Goal: Information Seeking & Learning: Check status

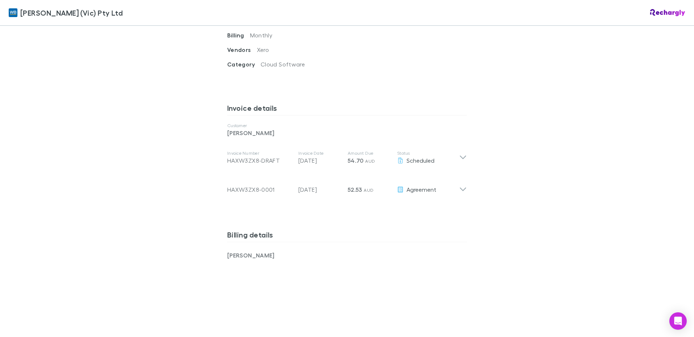
scroll to position [327, 0]
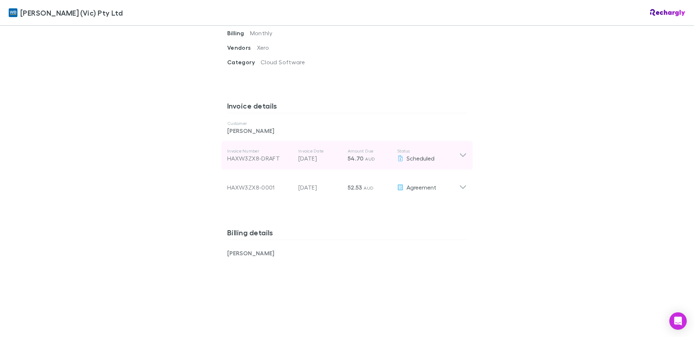
click at [459, 151] on icon at bounding box center [463, 155] width 8 height 9
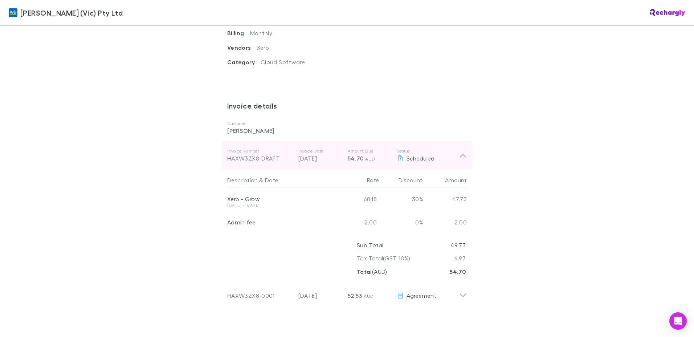
click at [459, 151] on icon at bounding box center [463, 155] width 8 height 9
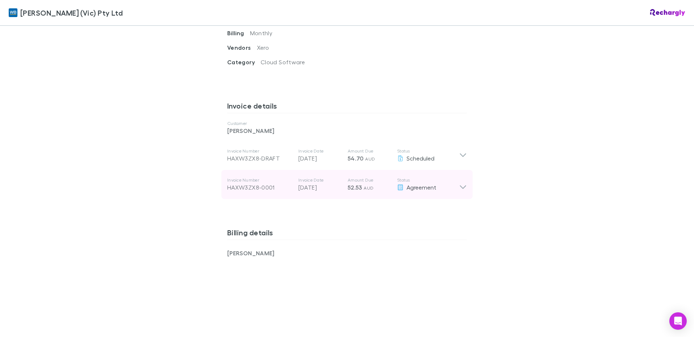
click at [462, 180] on icon at bounding box center [463, 184] width 8 height 15
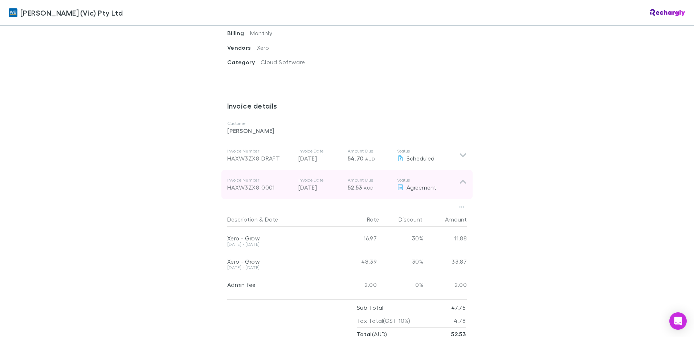
click at [462, 181] on icon at bounding box center [463, 184] width 8 height 15
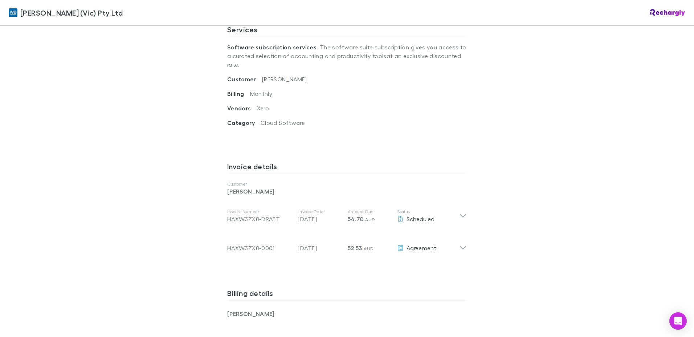
scroll to position [230, 0]
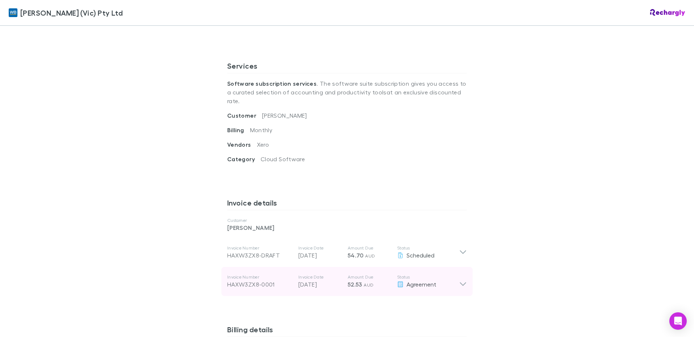
click at [462, 274] on icon at bounding box center [463, 281] width 8 height 15
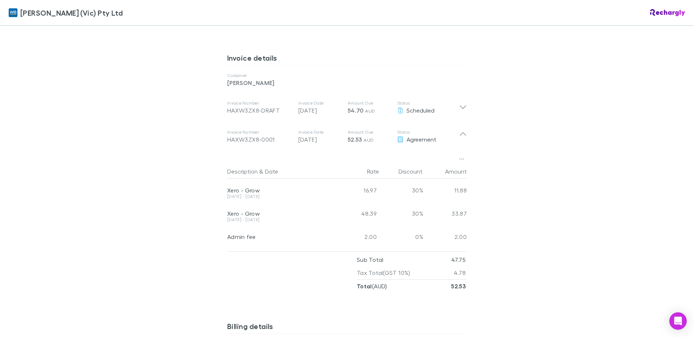
scroll to position [375, 0]
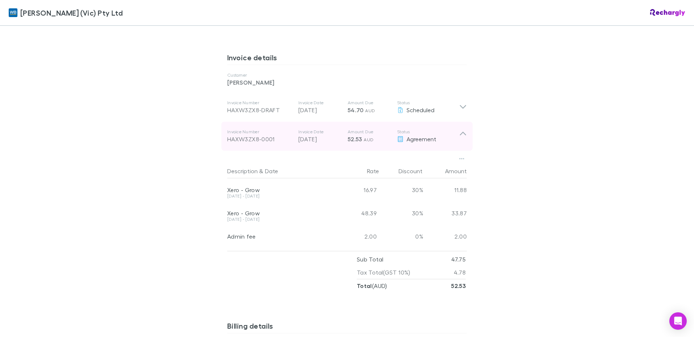
click at [459, 129] on icon at bounding box center [463, 136] width 8 height 15
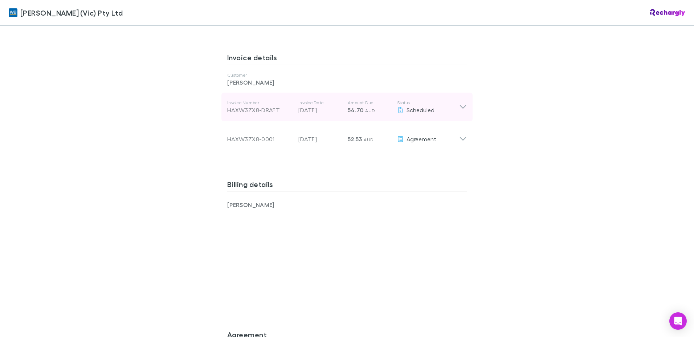
click at [460, 105] on icon at bounding box center [463, 107] width 6 height 4
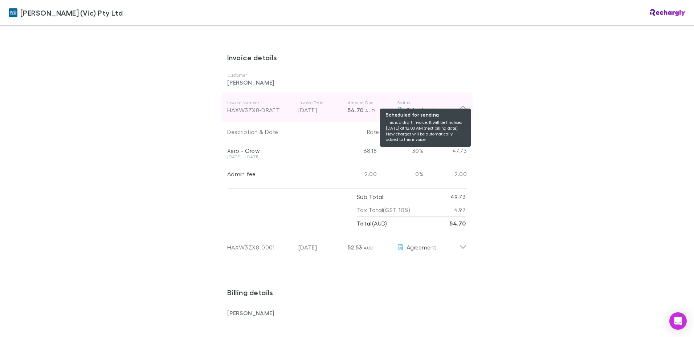
click at [407, 106] on span "Scheduled" at bounding box center [421, 109] width 28 height 7
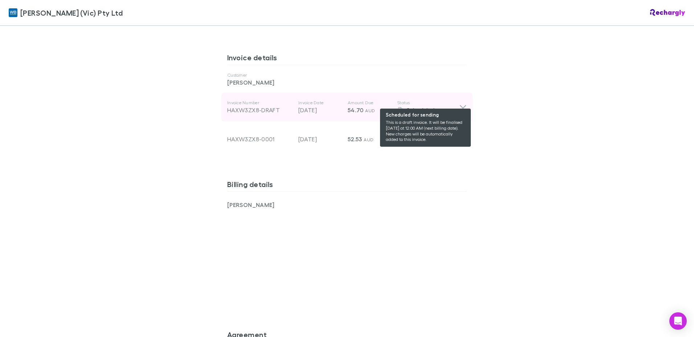
click at [402, 106] on div "Scheduled" at bounding box center [428, 110] width 62 height 9
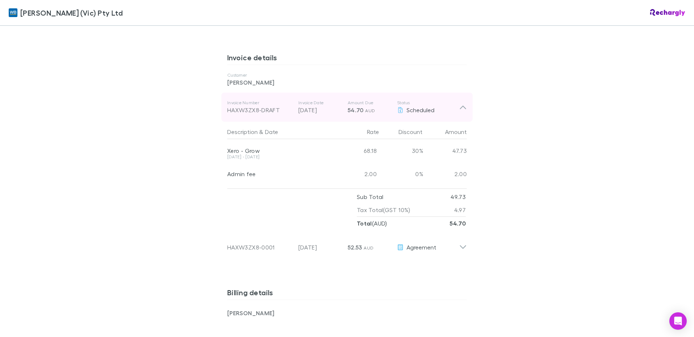
click at [259, 106] on div "HAXW3ZX8-DRAFT" at bounding box center [259, 110] width 65 height 9
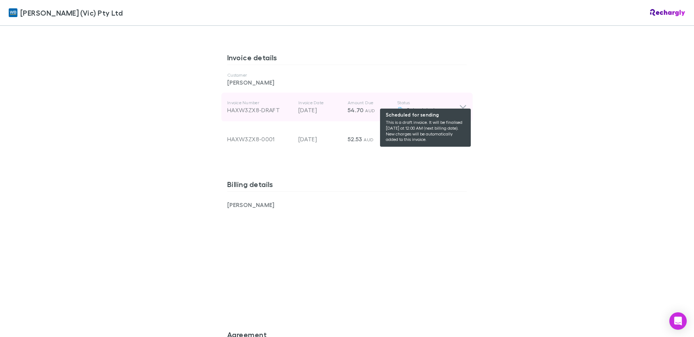
click at [407, 106] on span "Scheduled" at bounding box center [421, 109] width 28 height 7
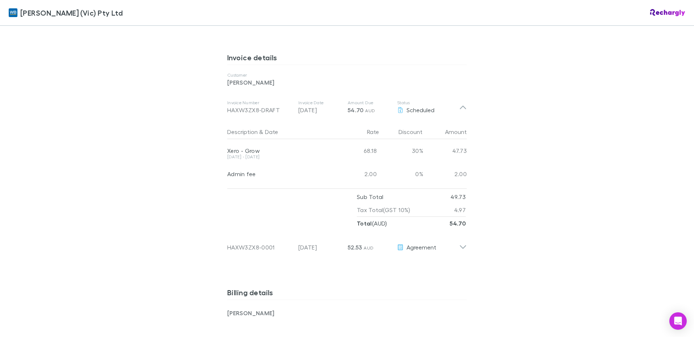
click at [247, 147] on div "Xero - Grow" at bounding box center [280, 150] width 106 height 7
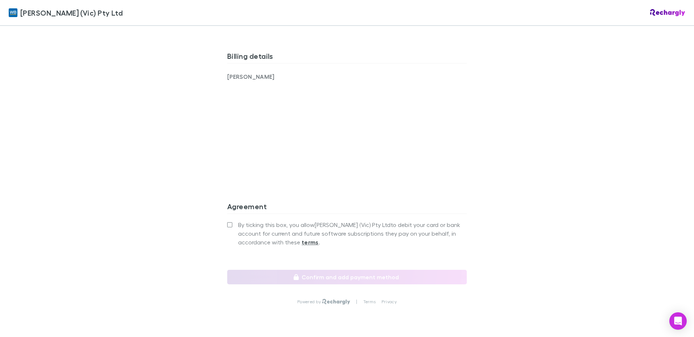
scroll to position [617, 0]
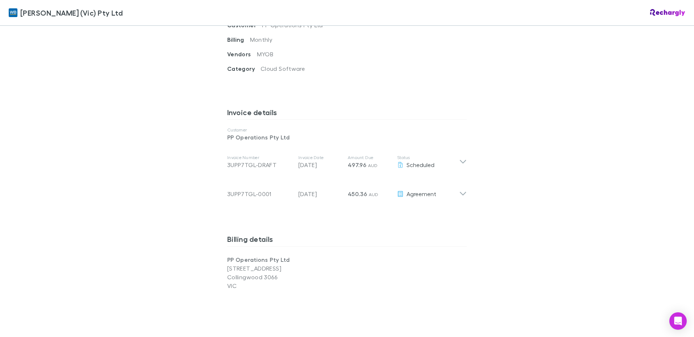
scroll to position [327, 0]
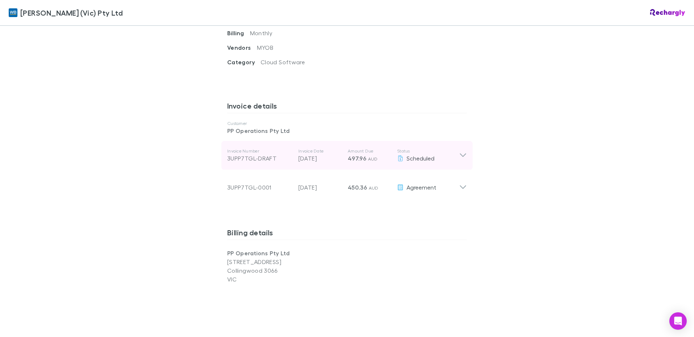
click at [460, 151] on icon at bounding box center [463, 155] width 8 height 9
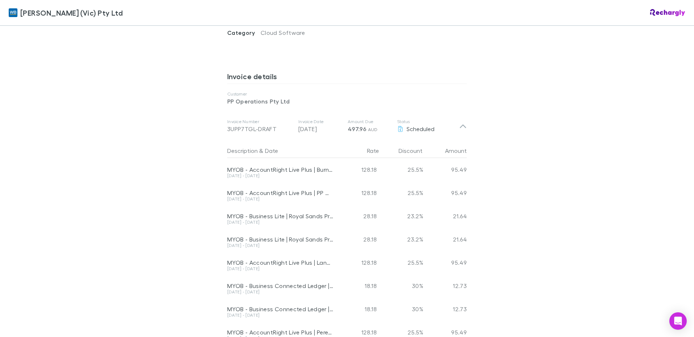
scroll to position [363, 0]
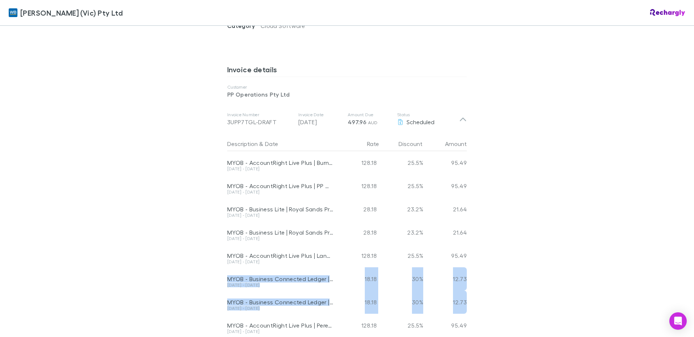
drag, startPoint x: 220, startPoint y: 260, endPoint x: 465, endPoint y: 294, distance: 248.1
click at [465, 294] on div "Description & Date Rate Discount Amount MYOB - AccountRight Live Plus | Burnley…" at bounding box center [346, 269] width 251 height 271
drag, startPoint x: 465, startPoint y: 294, endPoint x: 571, endPoint y: 277, distance: 107.0
click at [571, 277] on div "William Buck (Vic) Pty Ltd William Buck (Vic) Pty Ltd Software subscriptions ag…" at bounding box center [347, 168] width 694 height 337
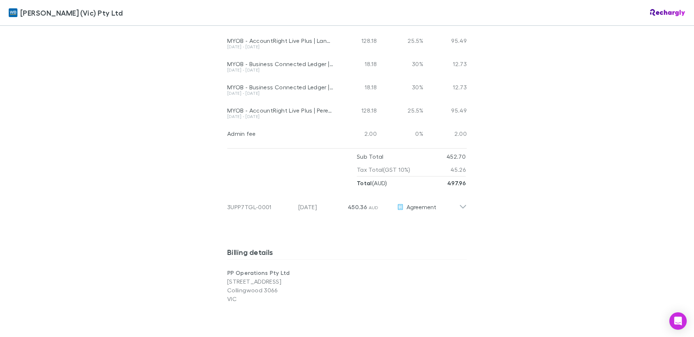
scroll to position [581, 0]
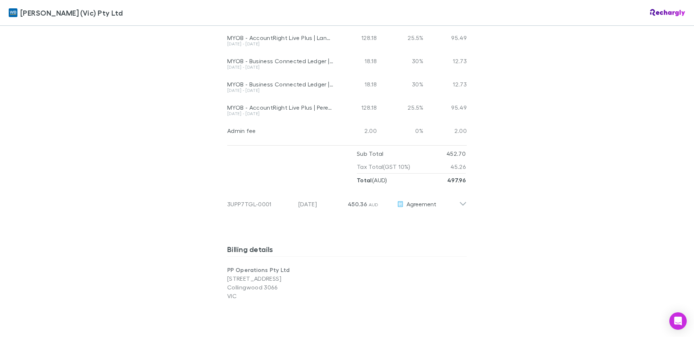
click at [556, 217] on div "William Buck (Vic) Pty Ltd William Buck (Vic) Pty Ltd Software subscriptions ag…" at bounding box center [347, 168] width 694 height 337
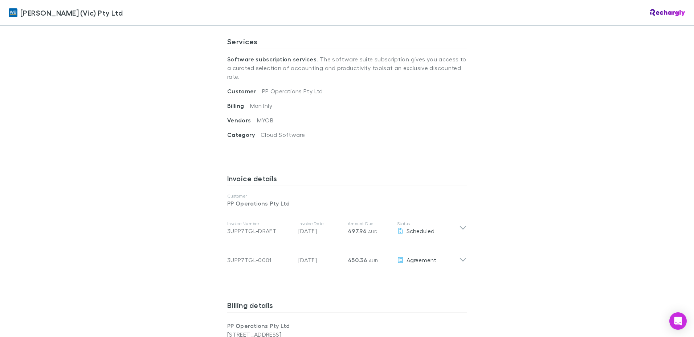
scroll to position [327, 0]
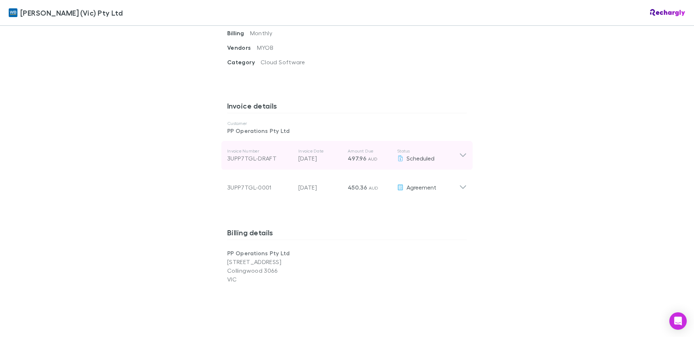
click at [459, 151] on icon at bounding box center [463, 155] width 8 height 9
